Goal: Task Accomplishment & Management: Manage account settings

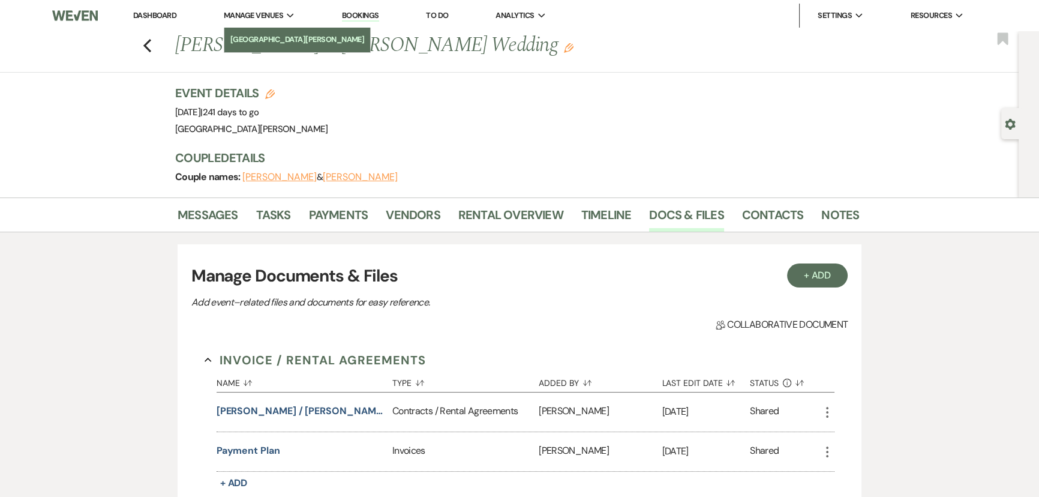
click at [264, 30] on link "[GEOGRAPHIC_DATA][PERSON_NAME]" at bounding box center [297, 40] width 146 height 24
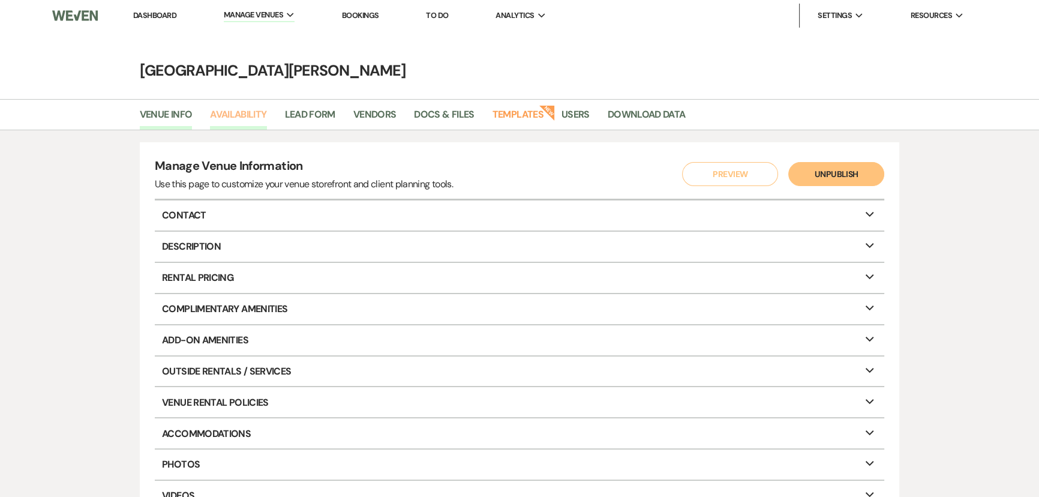
click at [242, 114] on link "Availability" at bounding box center [238, 118] width 56 height 23
select select "3"
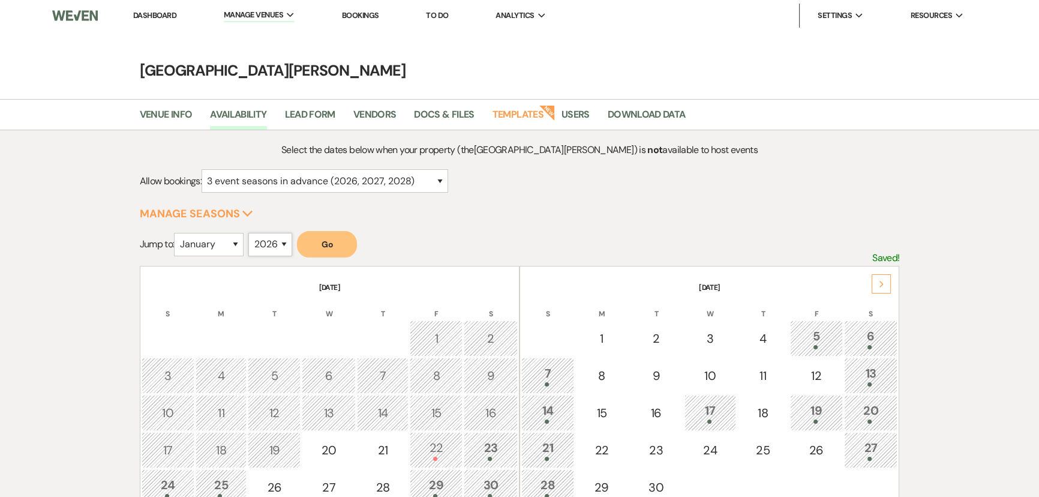
drag, startPoint x: 271, startPoint y: 236, endPoint x: 269, endPoint y: 245, distance: 8.6
click at [271, 236] on select "2025 2026 2027 2028 2029" at bounding box center [270, 244] width 44 height 23
select select "2027"
click at [252, 233] on select "2025 2026 2027 2028 2029" at bounding box center [270, 244] width 44 height 23
click at [210, 243] on select "January February March April May June July August September October November De…" at bounding box center [209, 244] width 70 height 23
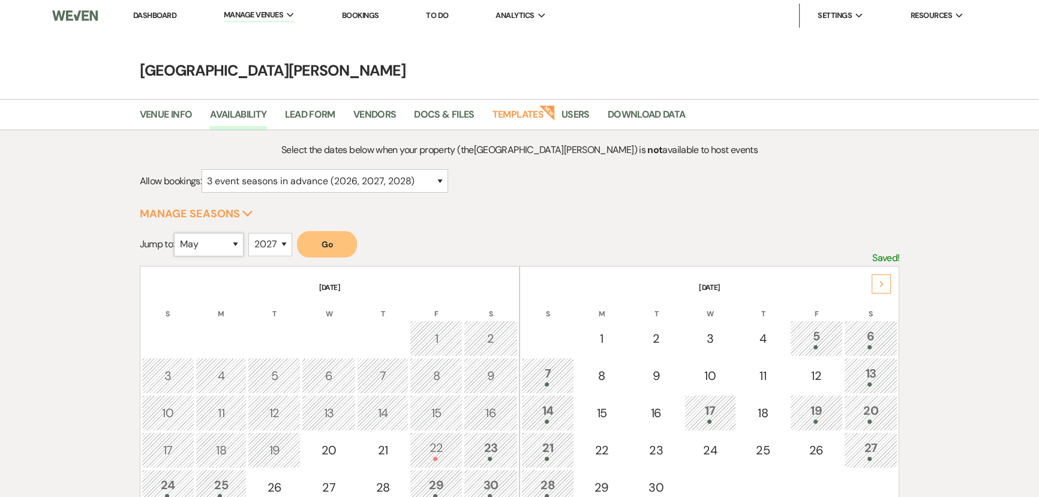
click at [177, 233] on select "January February March April May June July August September October November De…" at bounding box center [209, 244] width 70 height 23
click at [329, 245] on button "Go" at bounding box center [327, 244] width 60 height 26
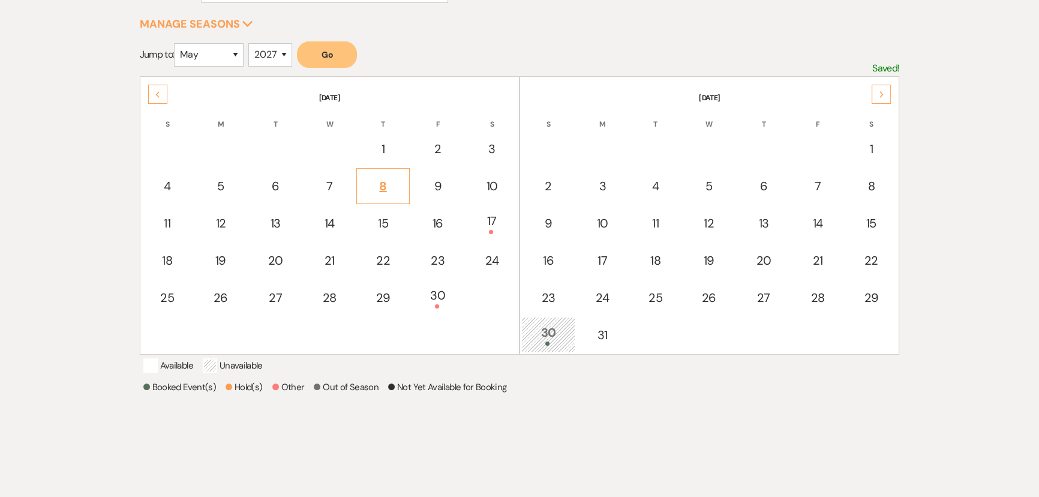
scroll to position [163, 0]
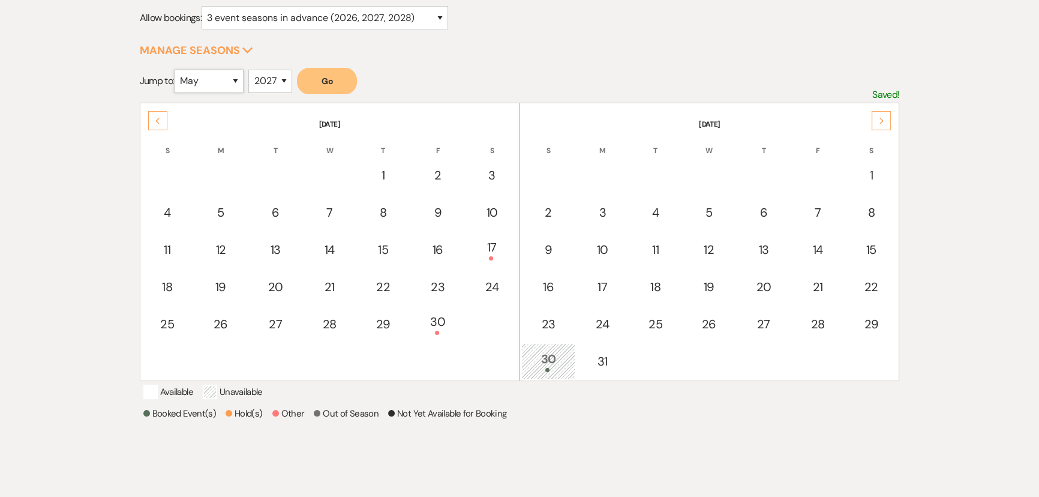
click at [204, 80] on select "January February March April May June July August September October November De…" at bounding box center [209, 81] width 70 height 23
click at [177, 70] on select "January February March April May June July August September October November De…" at bounding box center [209, 81] width 70 height 23
click at [326, 80] on button "Go" at bounding box center [327, 81] width 60 height 26
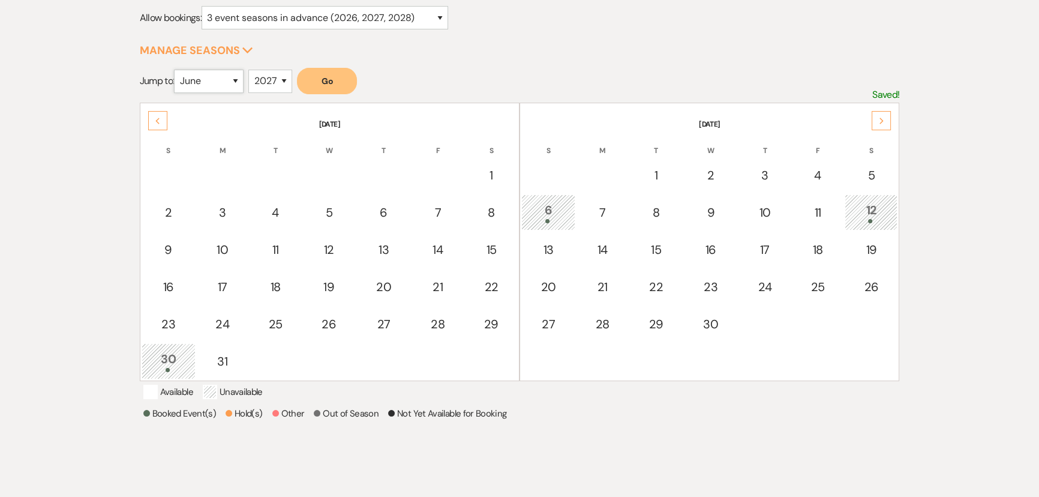
click at [228, 80] on select "January February March April May June July August September October November De…" at bounding box center [209, 81] width 70 height 23
click at [177, 70] on select "January February March April May June July August September October November De…" at bounding box center [209, 81] width 70 height 23
click at [316, 81] on button "Go" at bounding box center [327, 81] width 60 height 26
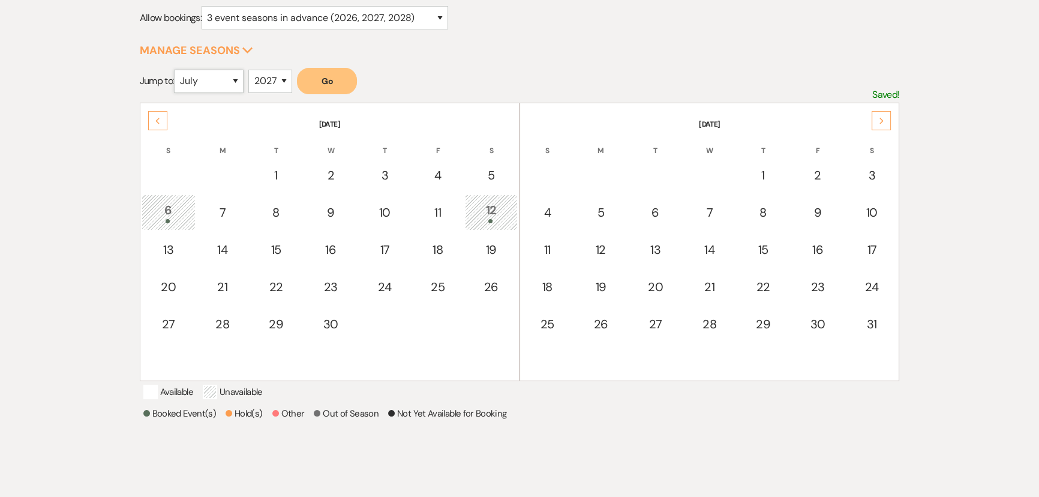
click at [194, 76] on select "January February March April May June July August September October November De…" at bounding box center [209, 81] width 70 height 23
click at [177, 70] on select "January February March April May June July August September October November De…" at bounding box center [209, 81] width 70 height 23
click at [318, 84] on button "Go" at bounding box center [327, 81] width 60 height 26
click at [227, 83] on select "January February March April May June July August September October November De…" at bounding box center [209, 81] width 70 height 23
click at [177, 70] on select "January February March April May June July August September October November De…" at bounding box center [209, 81] width 70 height 23
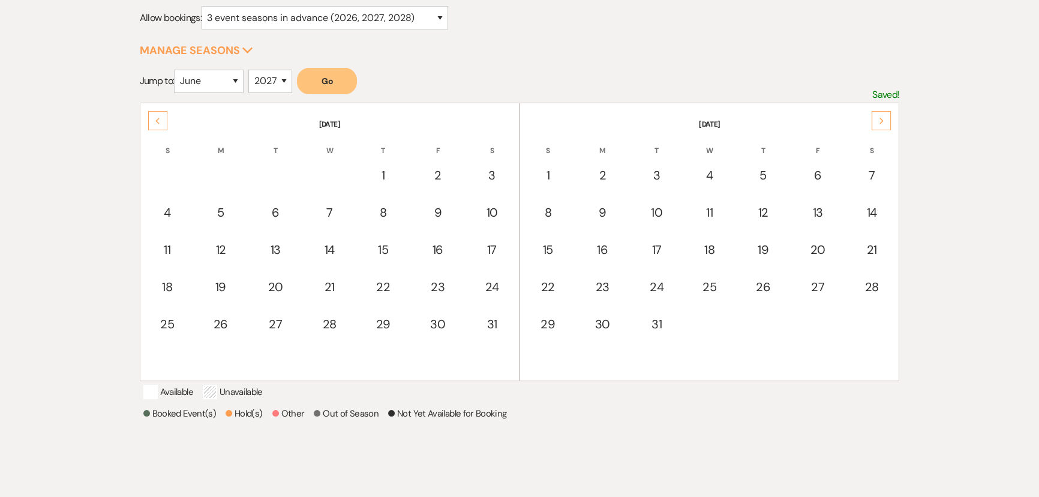
click at [324, 79] on button "Go" at bounding box center [327, 81] width 60 height 26
click at [609, 46] on div "Select the dates below when your property (the [GEOGRAPHIC_DATA][PERSON_NAME] )…" at bounding box center [520, 246] width 760 height 535
click at [234, 78] on select "January February March April May June July August September October November De…" at bounding box center [209, 81] width 70 height 23
select select "7"
click at [177, 70] on select "January February March April May June July August September October November De…" at bounding box center [209, 81] width 70 height 23
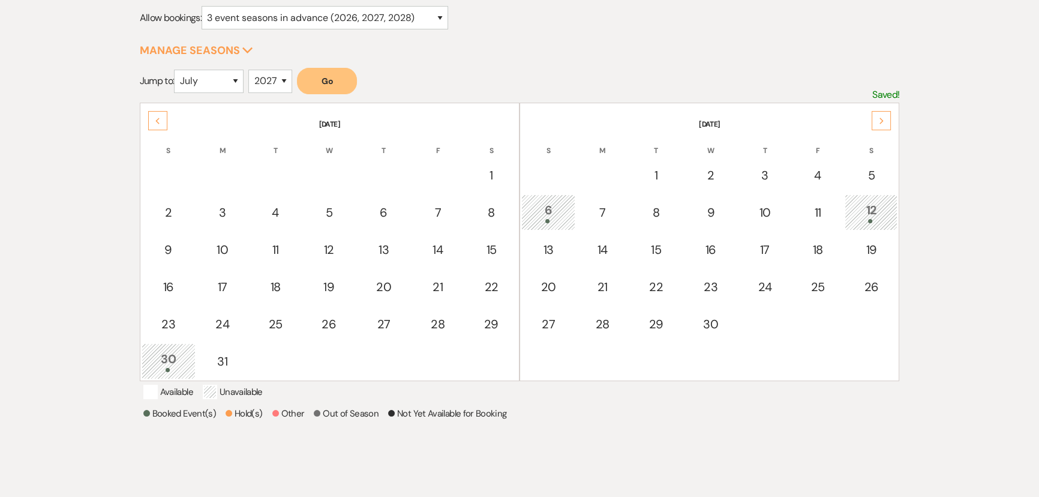
click at [336, 78] on button "Go" at bounding box center [327, 81] width 60 height 26
